Goal: Information Seeking & Learning: Learn about a topic

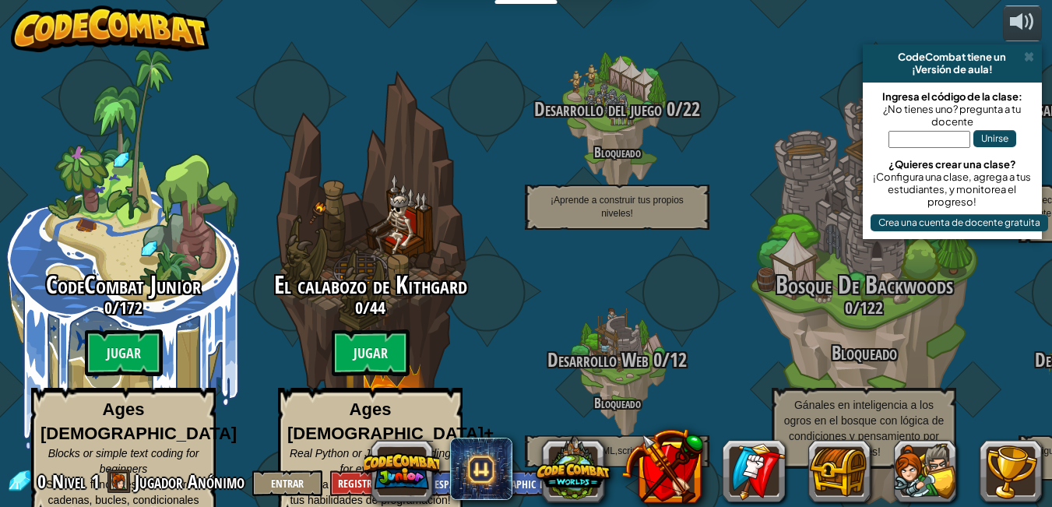
select select "es-419"
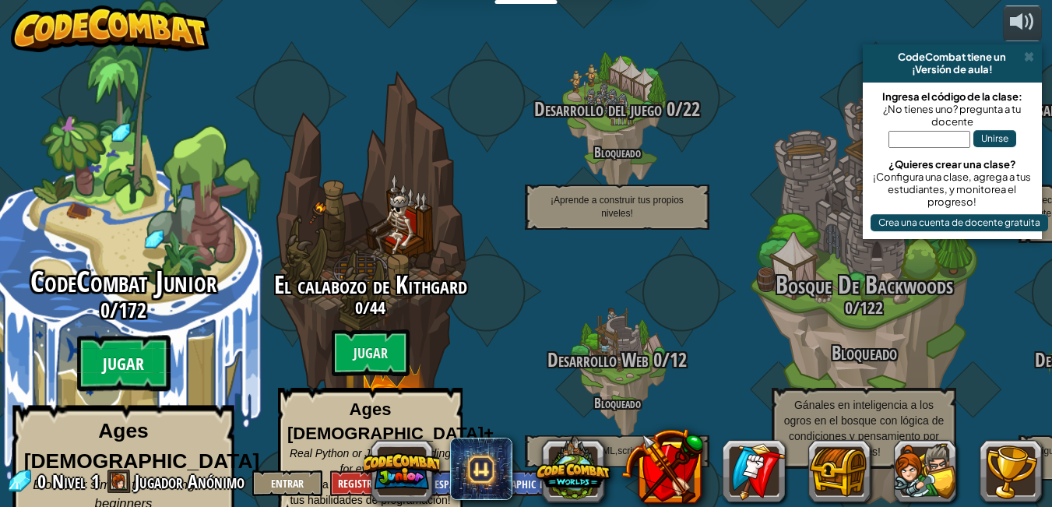
click at [117, 336] on btn "Jugar" at bounding box center [123, 364] width 93 height 56
select select "es-419"
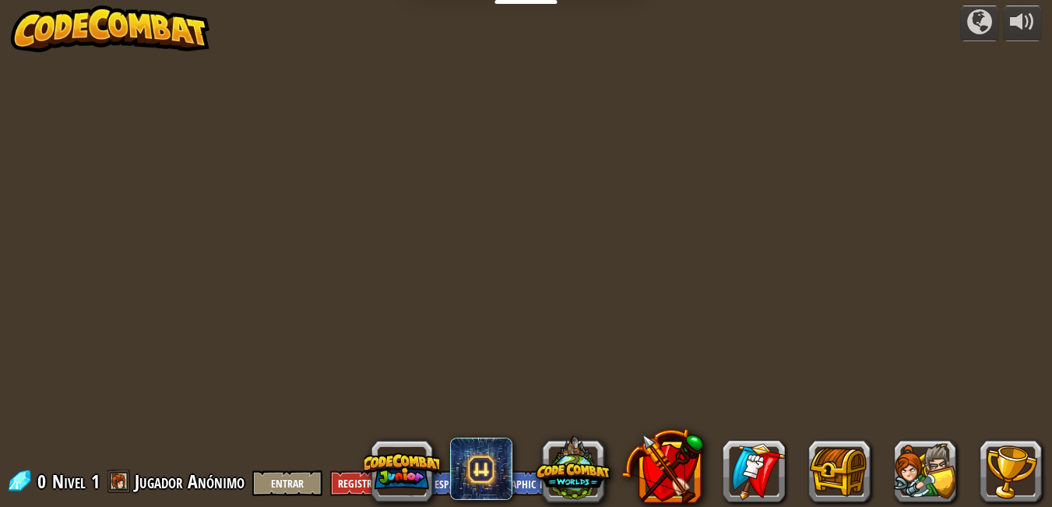
select select "es-419"
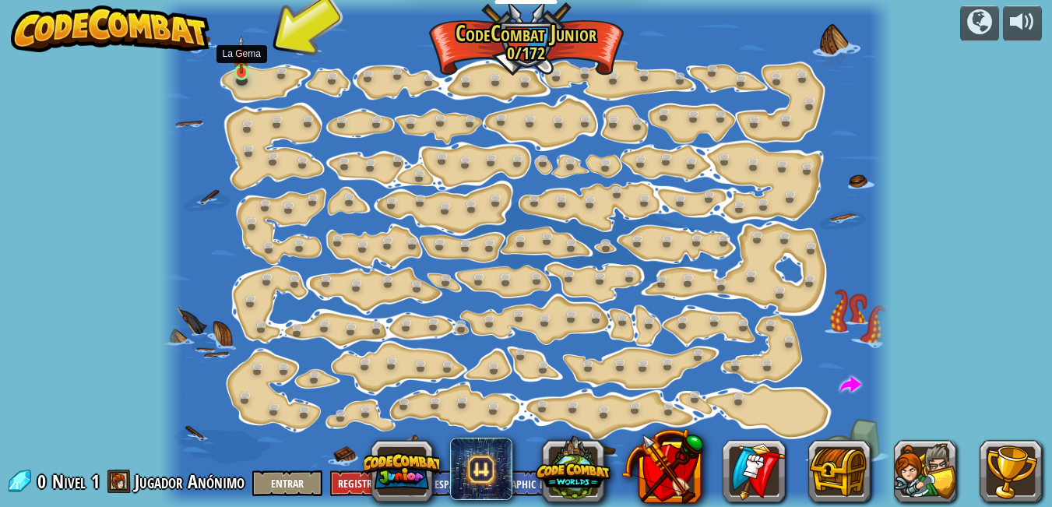
click at [243, 73] on img at bounding box center [241, 54] width 17 height 39
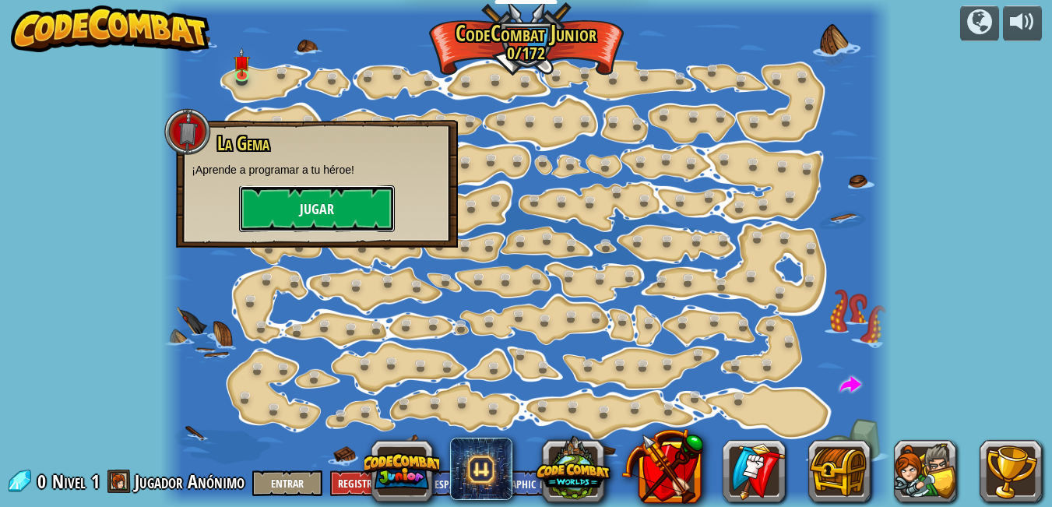
click at [319, 198] on button "Jugar" at bounding box center [317, 208] width 156 height 47
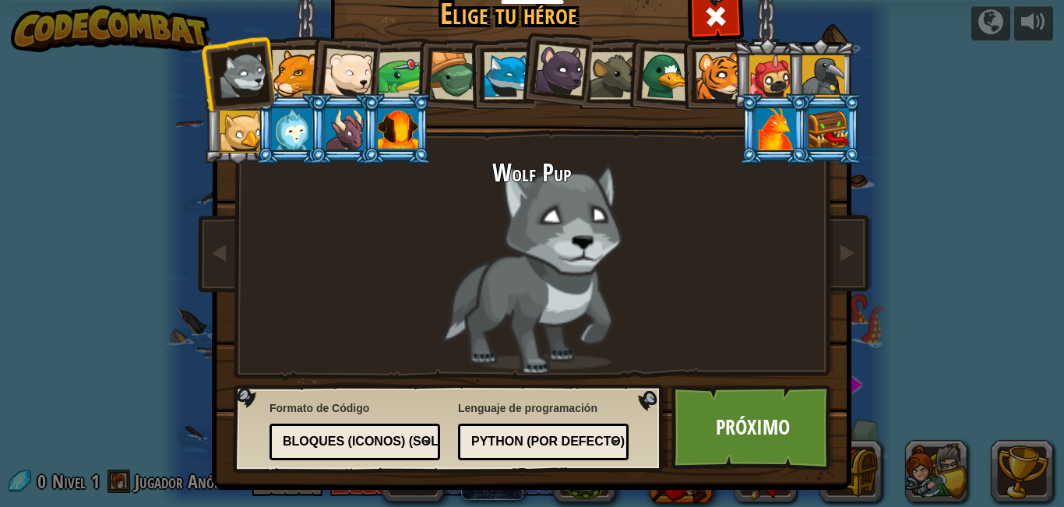
click at [385, 62] on div at bounding box center [402, 75] width 48 height 48
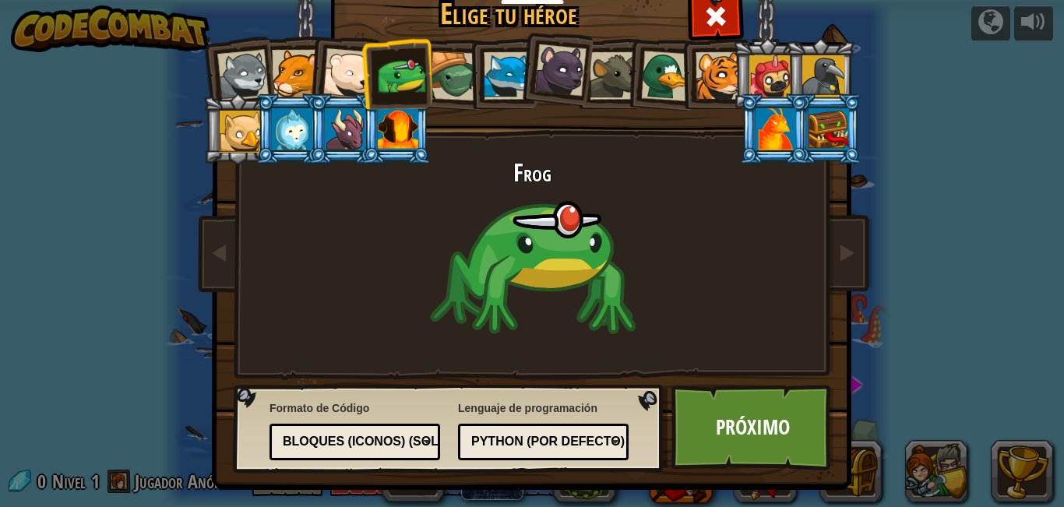
click at [433, 62] on div at bounding box center [454, 76] width 50 height 50
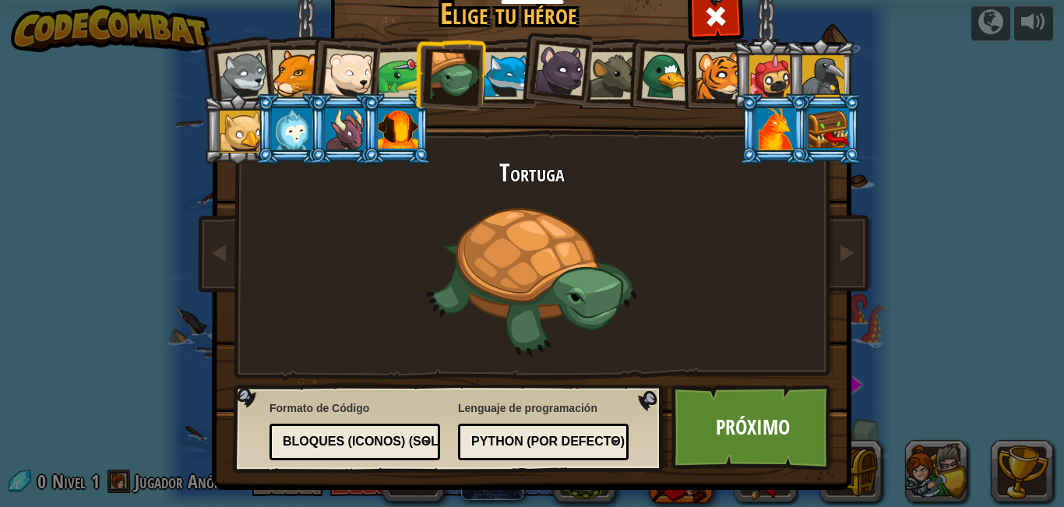
click at [484, 67] on div at bounding box center [508, 76] width 48 height 48
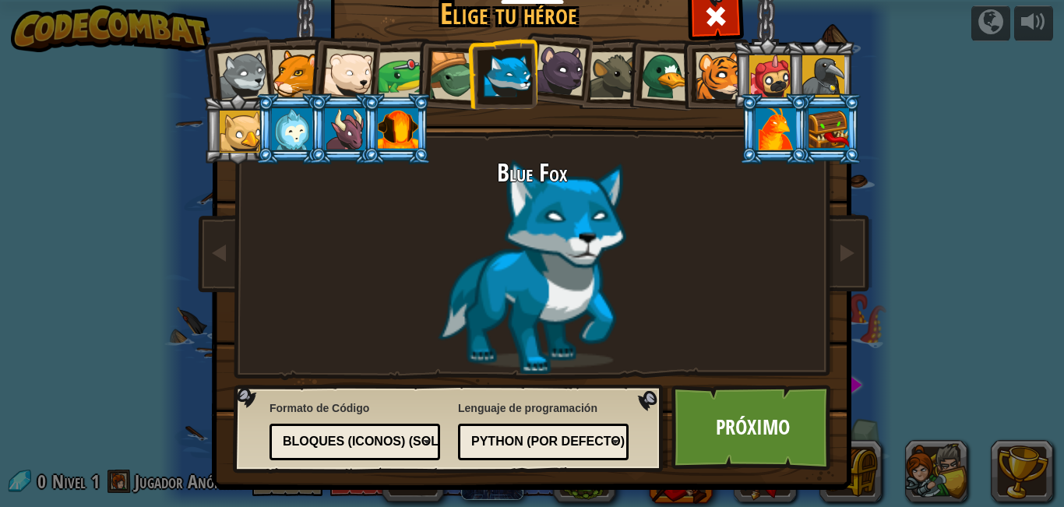
click at [438, 64] on div at bounding box center [454, 76] width 50 height 50
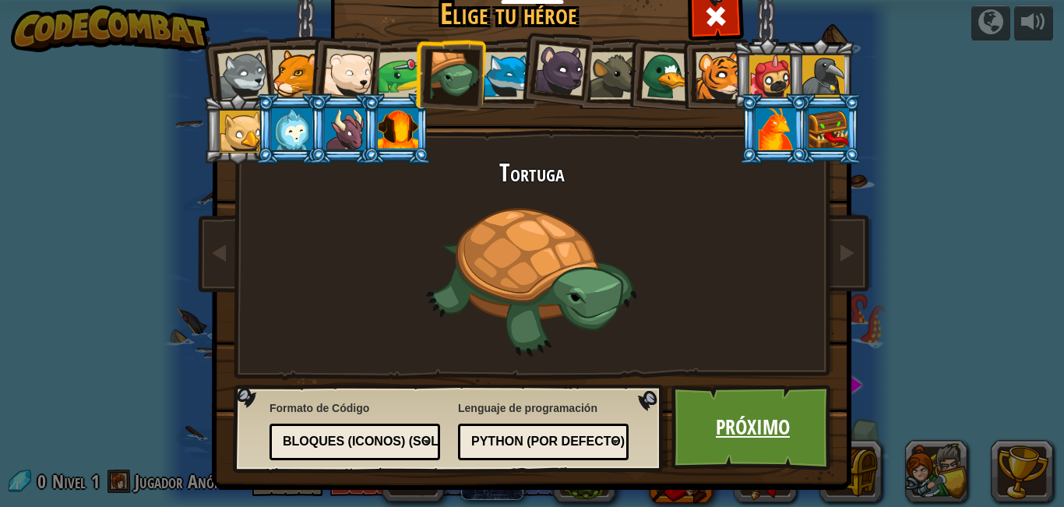
click at [751, 424] on link "Próximo" at bounding box center [752, 428] width 163 height 86
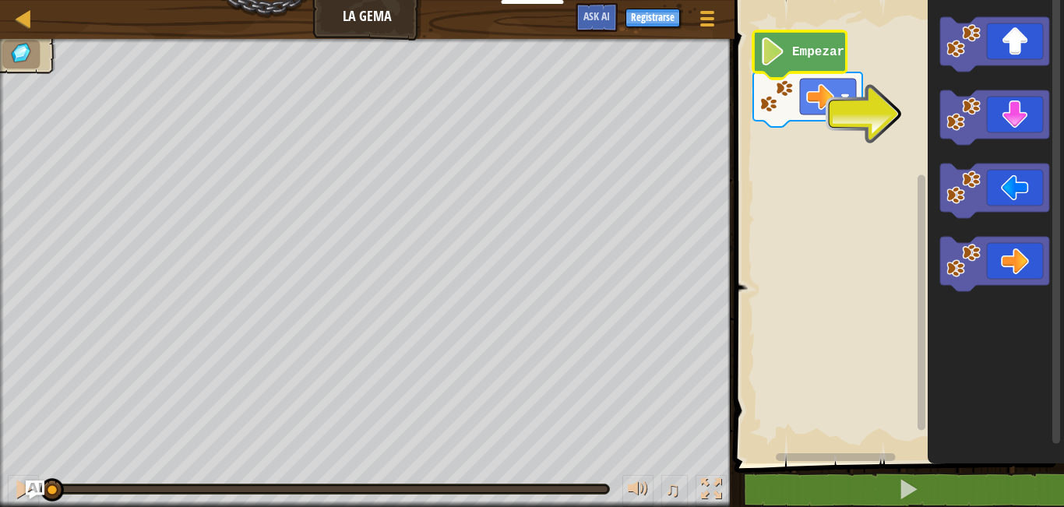
click at [789, 58] on icon "Espacio de trabajo de Blockly" at bounding box center [799, 55] width 93 height 48
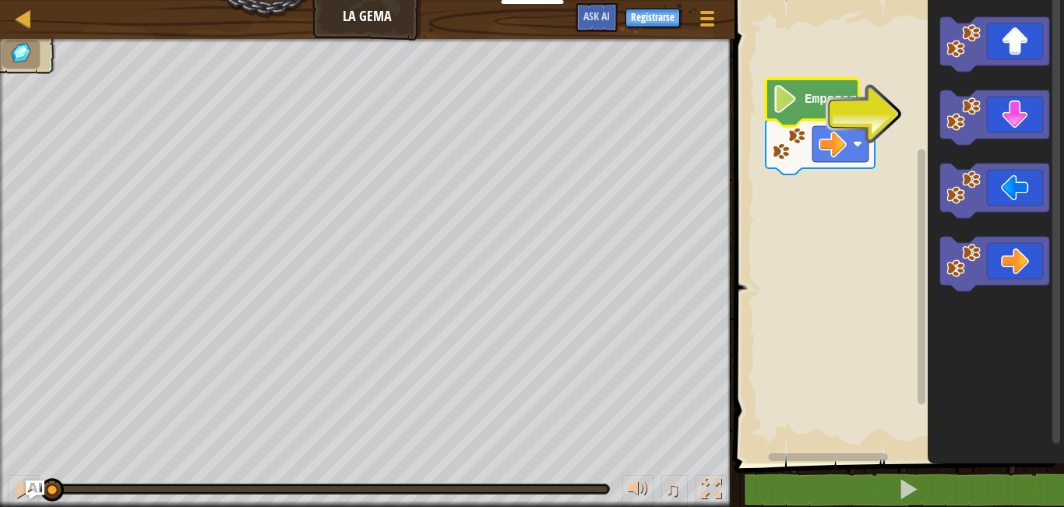
click at [801, 105] on icon "Espacio de trabajo de Blockly" at bounding box center [812, 103] width 93 height 48
click at [790, 100] on image "Espacio de trabajo de Blockly" at bounding box center [785, 99] width 26 height 28
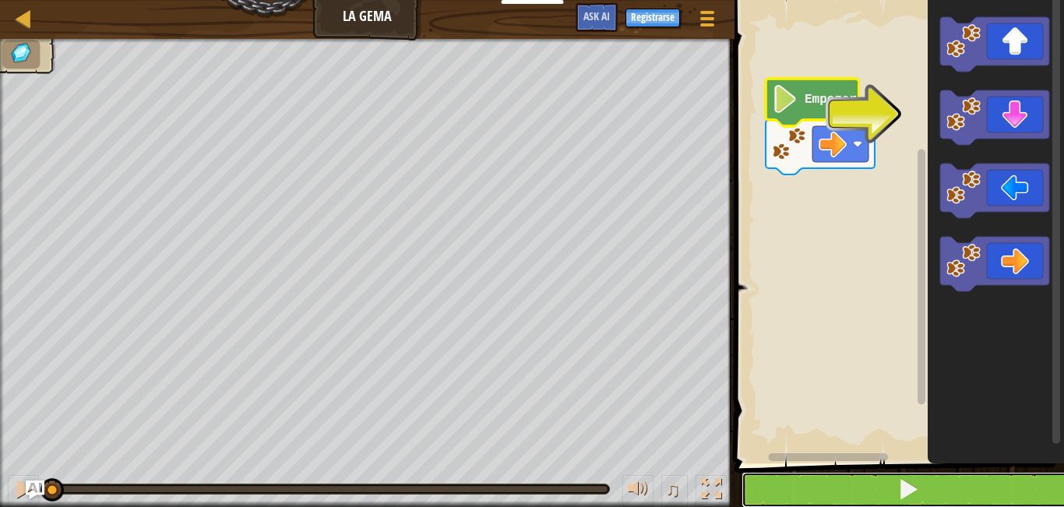
click at [904, 491] on span at bounding box center [908, 489] width 22 height 22
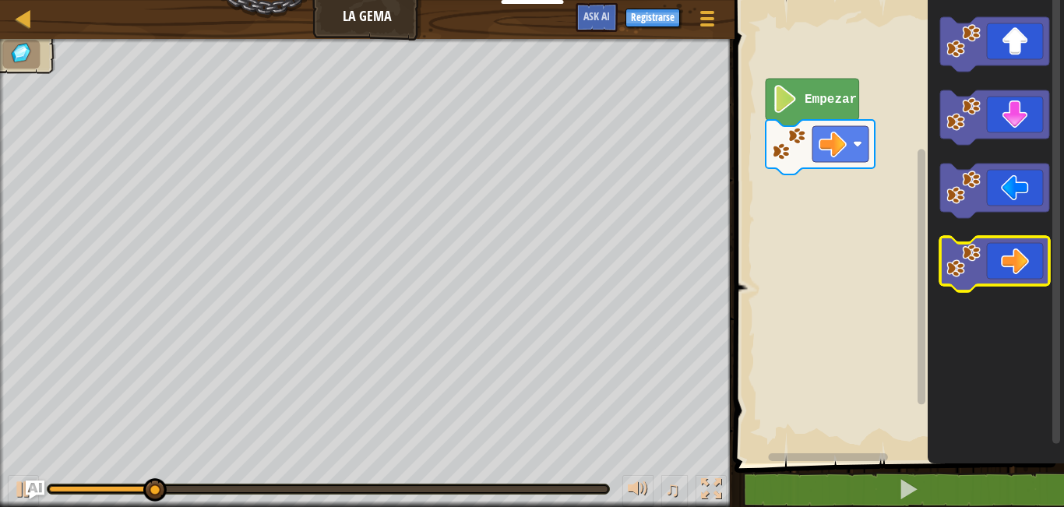
click at [968, 277] on g "Espacio de trabajo de Blockly" at bounding box center [994, 264] width 109 height 55
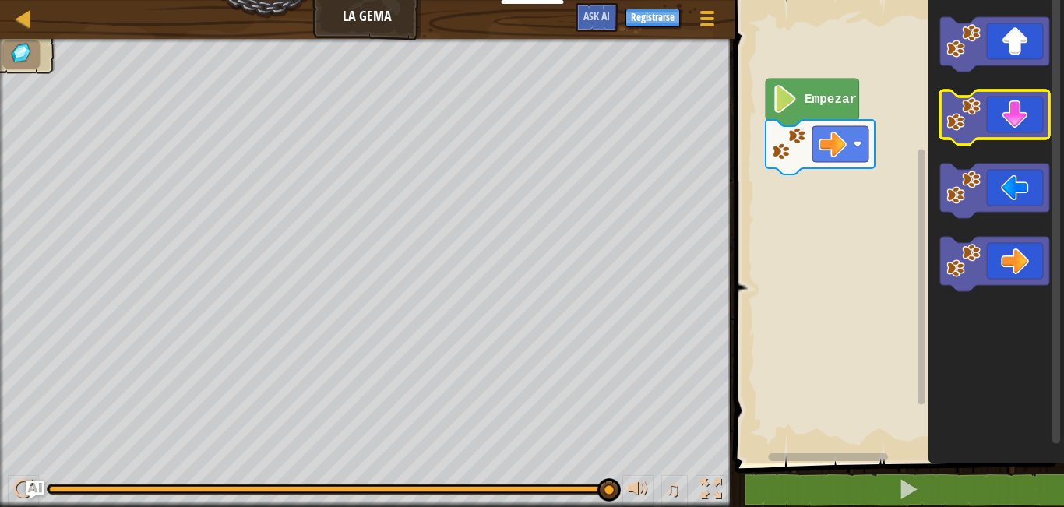
click at [992, 105] on icon "Espacio de trabajo de Blockly" at bounding box center [994, 117] width 109 height 55
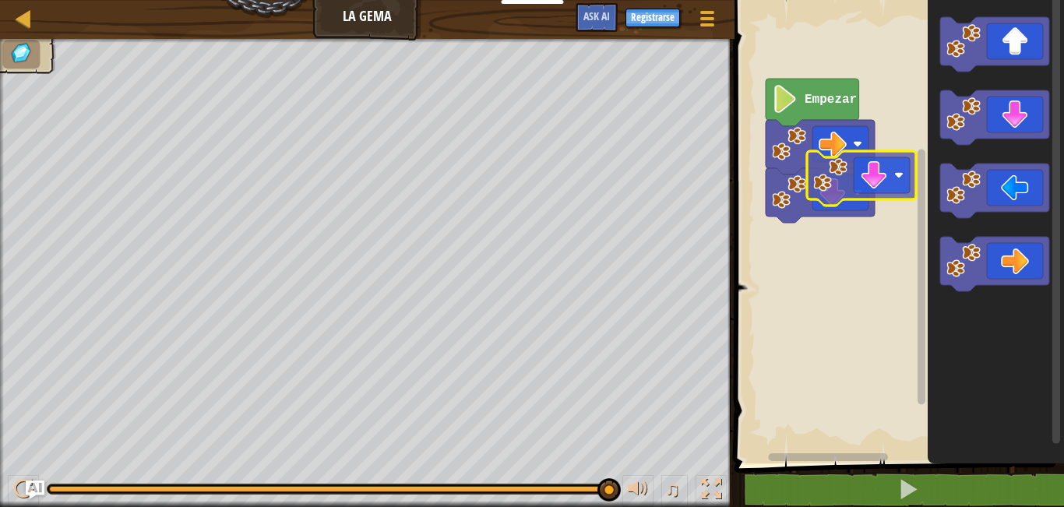
click at [860, 165] on div "Empezar" at bounding box center [897, 227] width 334 height 471
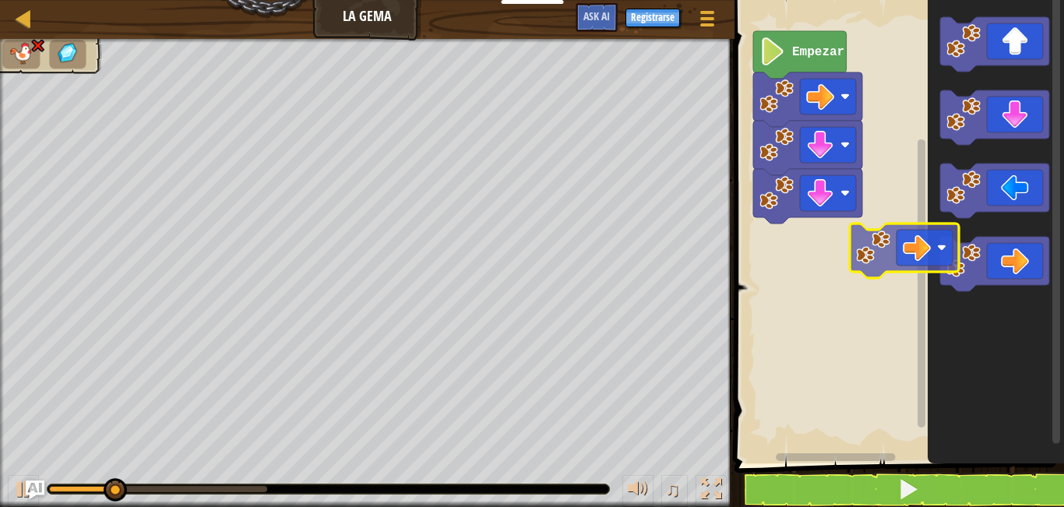
click at [907, 248] on div "Empezar" at bounding box center [897, 227] width 334 height 471
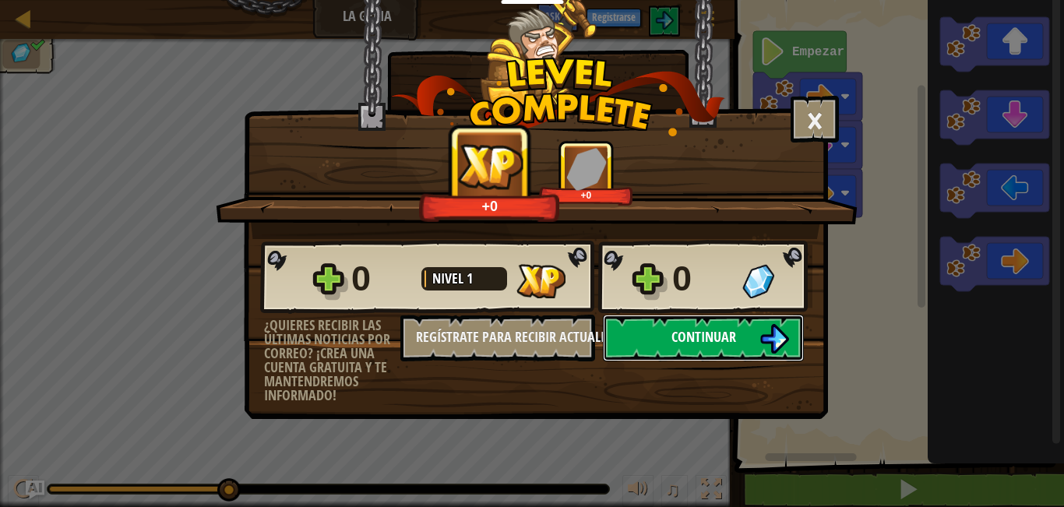
click at [725, 328] on span "Continuar" at bounding box center [703, 336] width 65 height 19
